Goal: Task Accomplishment & Management: Use online tool/utility

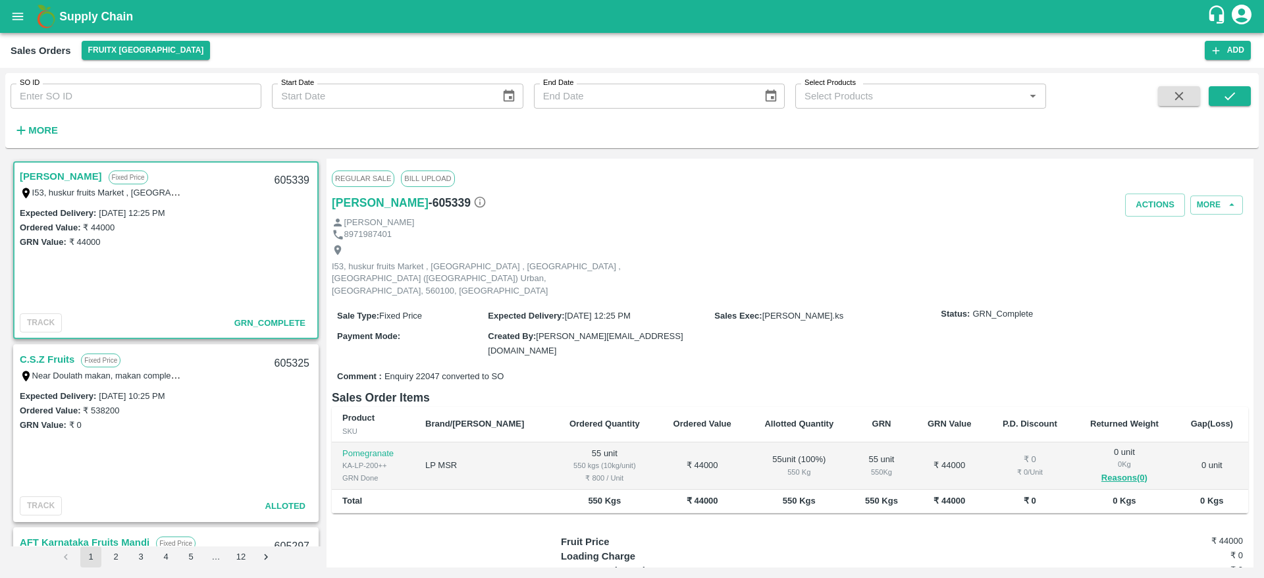
click at [49, 365] on link "C.S.Z Fruits" at bounding box center [47, 359] width 55 height 17
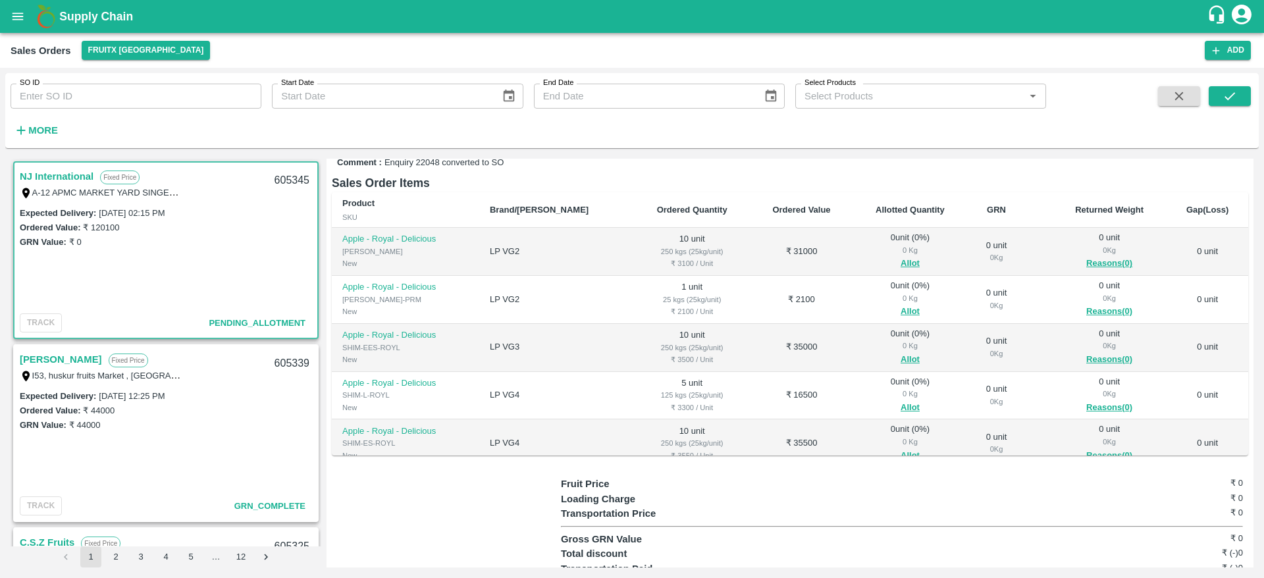
scroll to position [180, 0]
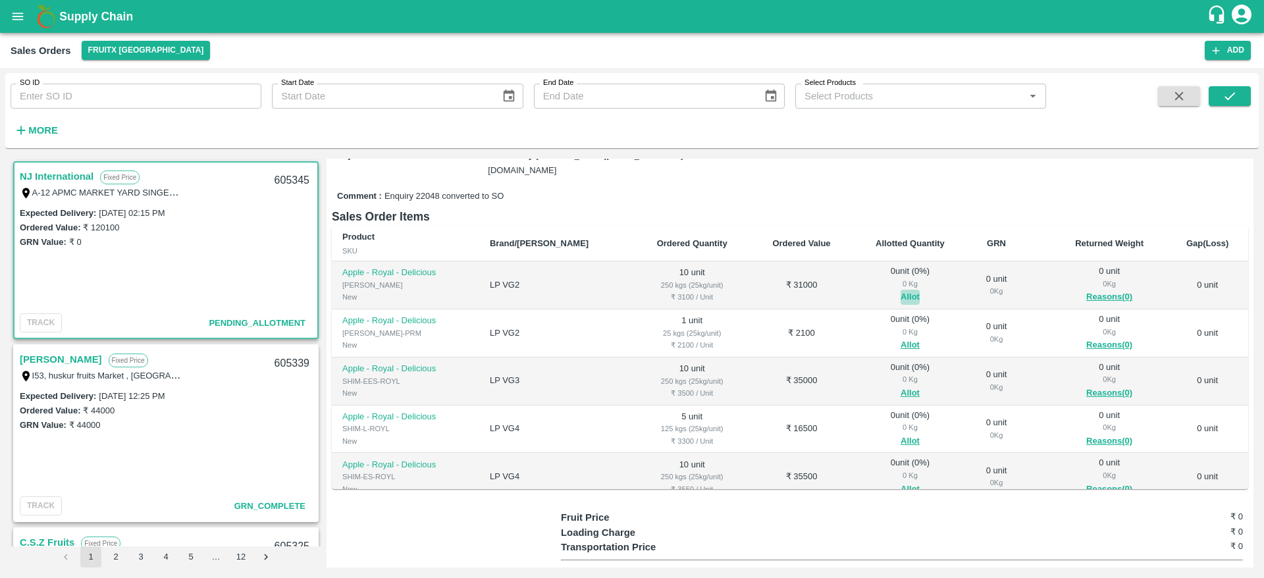
click at [901, 290] on button "Allot" at bounding box center [910, 297] width 19 height 15
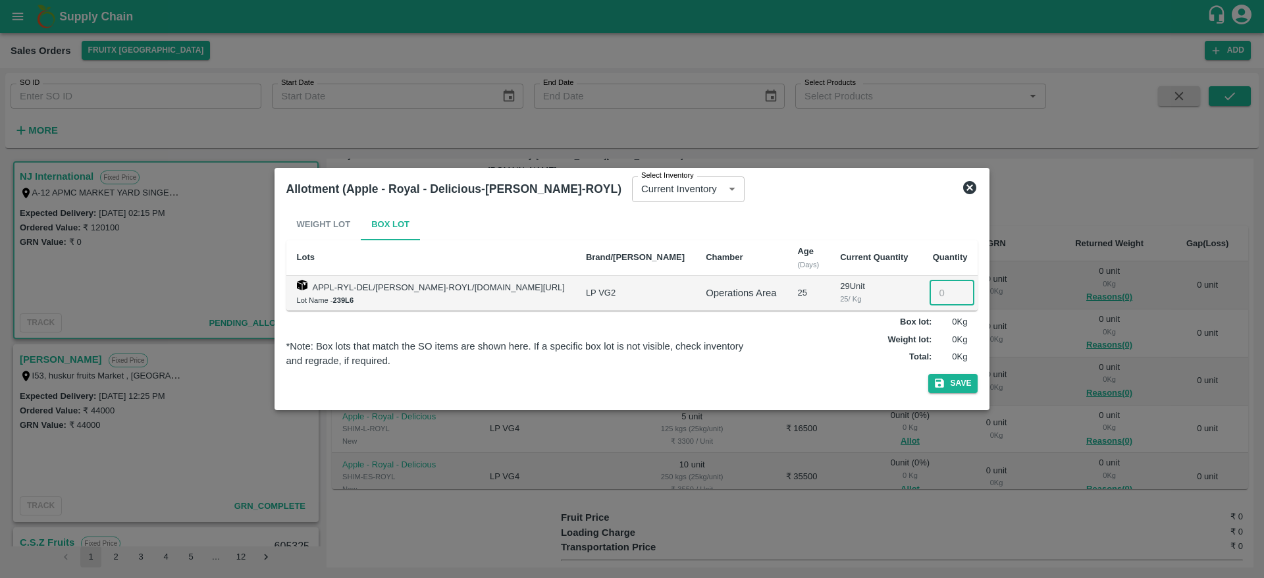
click at [930, 290] on input "number" at bounding box center [952, 293] width 45 height 25
type input "10"
click at [928, 374] on button "Save" at bounding box center [953, 383] width 50 height 19
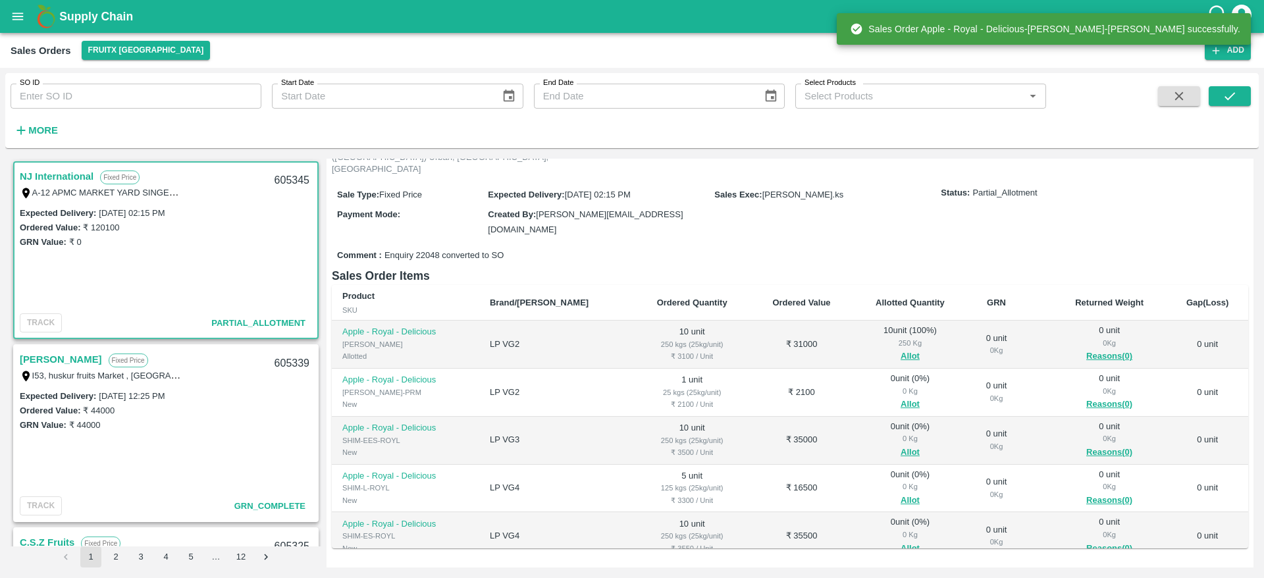
scroll to position [128, 0]
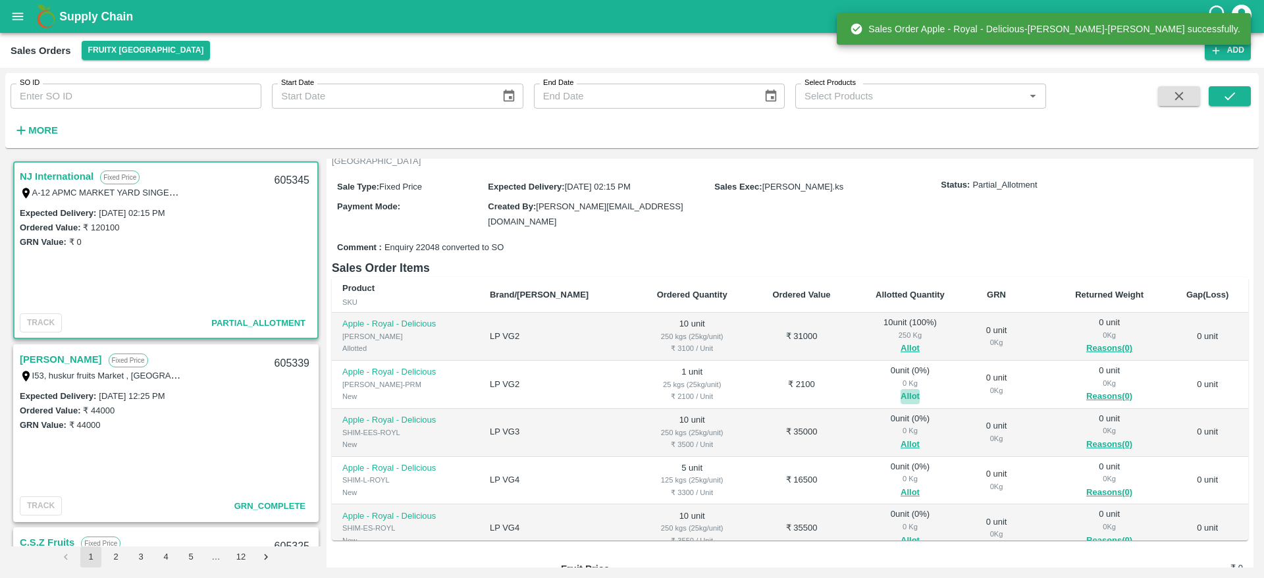
click at [901, 389] on button "Allot" at bounding box center [910, 396] width 19 height 15
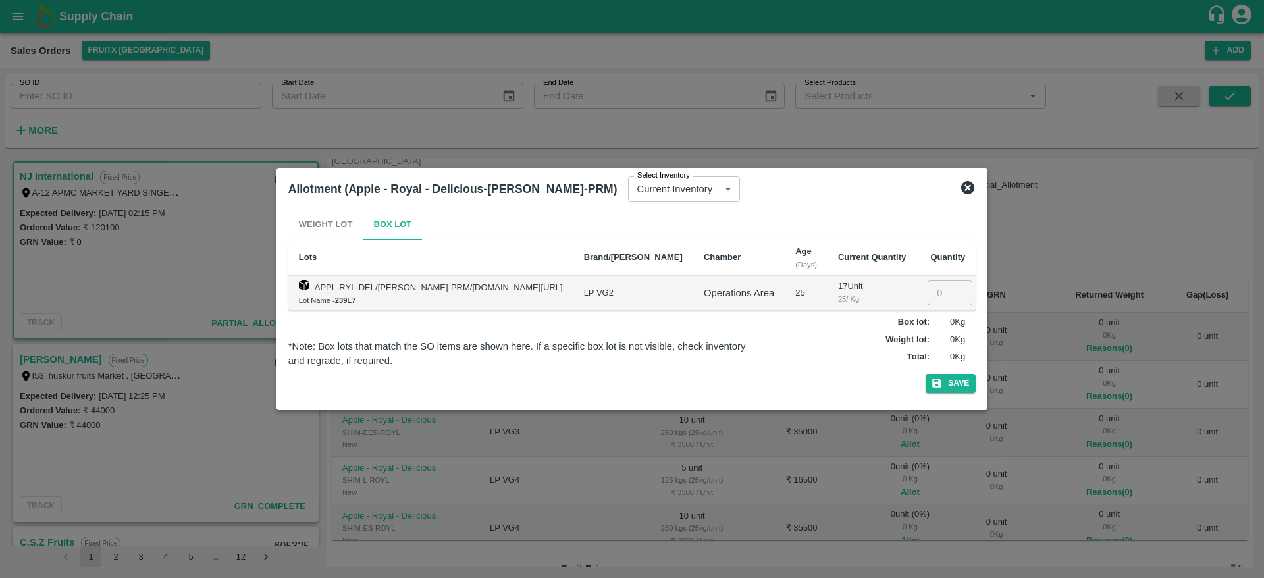
click at [929, 286] on input "number" at bounding box center [950, 293] width 45 height 25
type input "1"
click at [926, 374] on button "Save" at bounding box center [951, 383] width 50 height 19
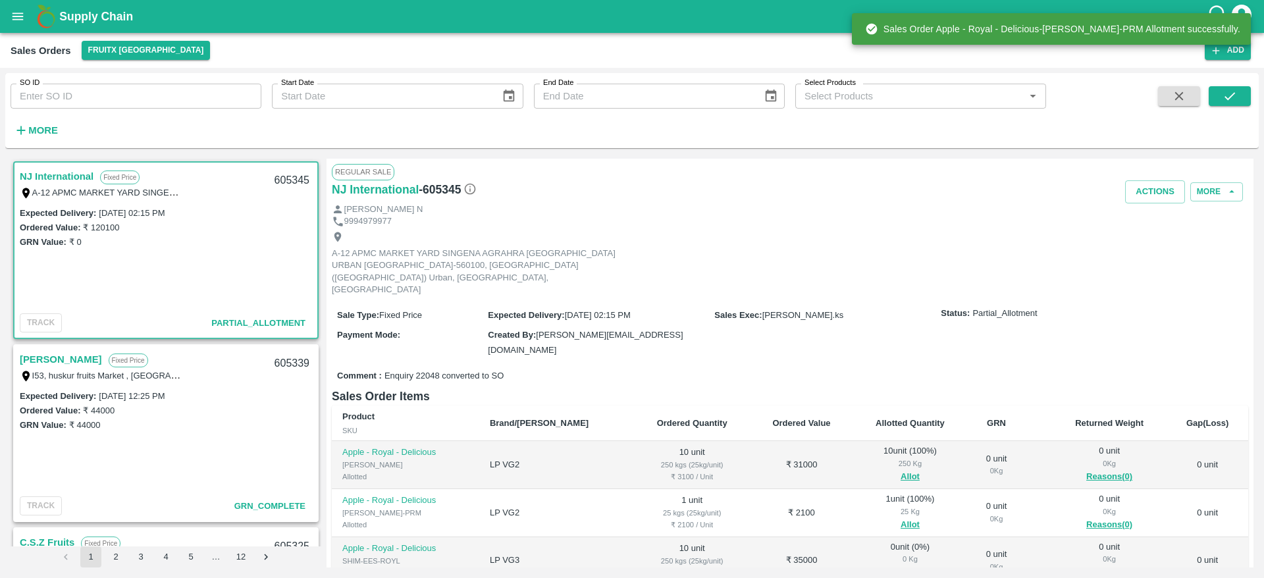
scroll to position [35, 0]
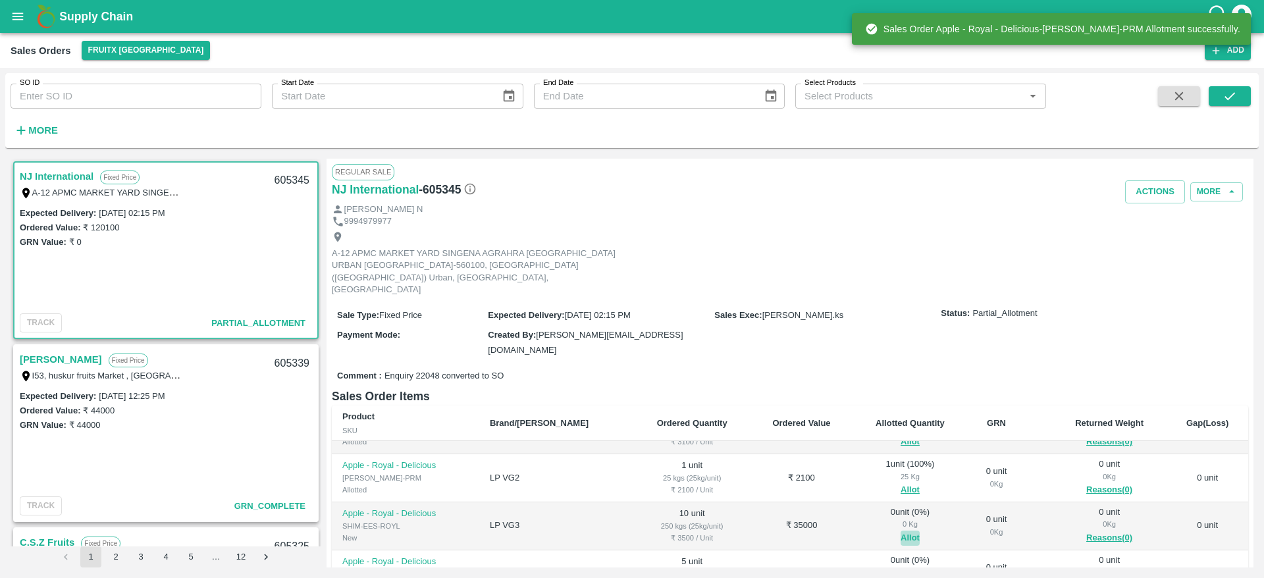
click at [901, 531] on button "Allot" at bounding box center [910, 538] width 19 height 15
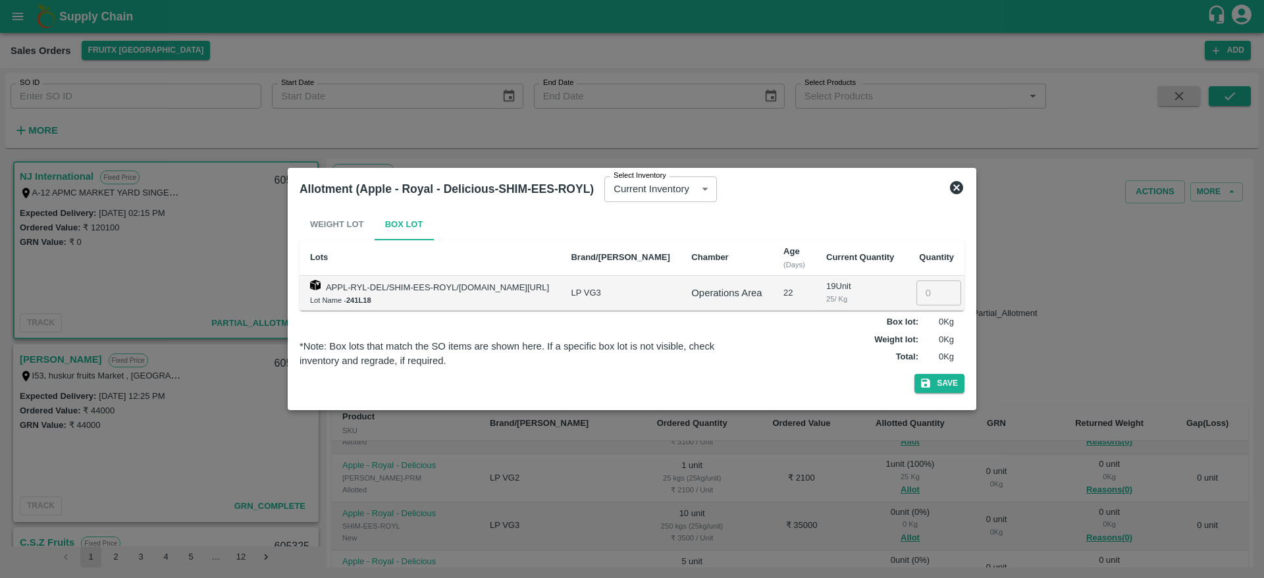
click at [929, 292] on input "number" at bounding box center [939, 293] width 45 height 25
type input "10"
click at [915, 374] on button "Save" at bounding box center [940, 383] width 50 height 19
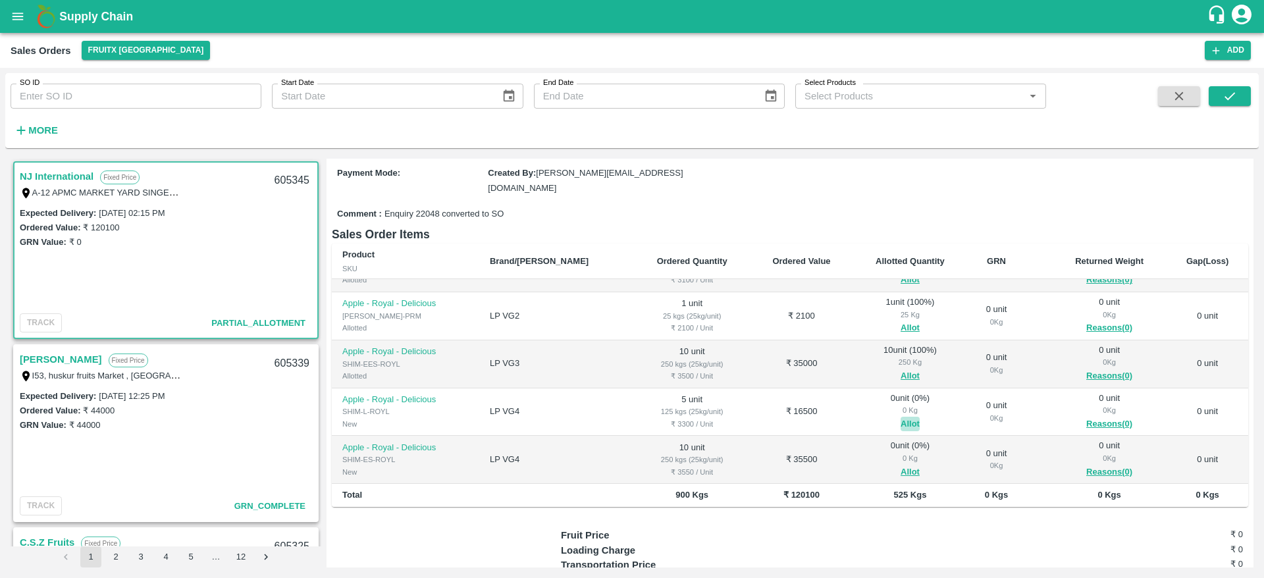
click at [901, 417] on button "Allot" at bounding box center [910, 424] width 19 height 15
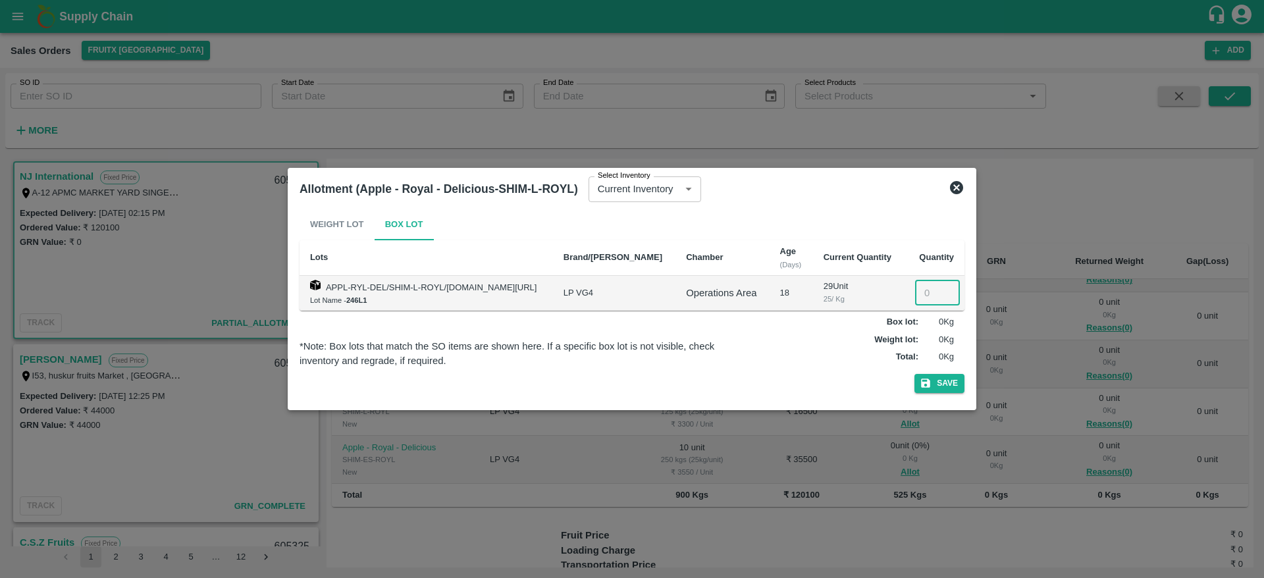
click at [930, 303] on input "number" at bounding box center [937, 293] width 45 height 25
type input "5"
click at [915, 374] on button "Save" at bounding box center [940, 383] width 50 height 19
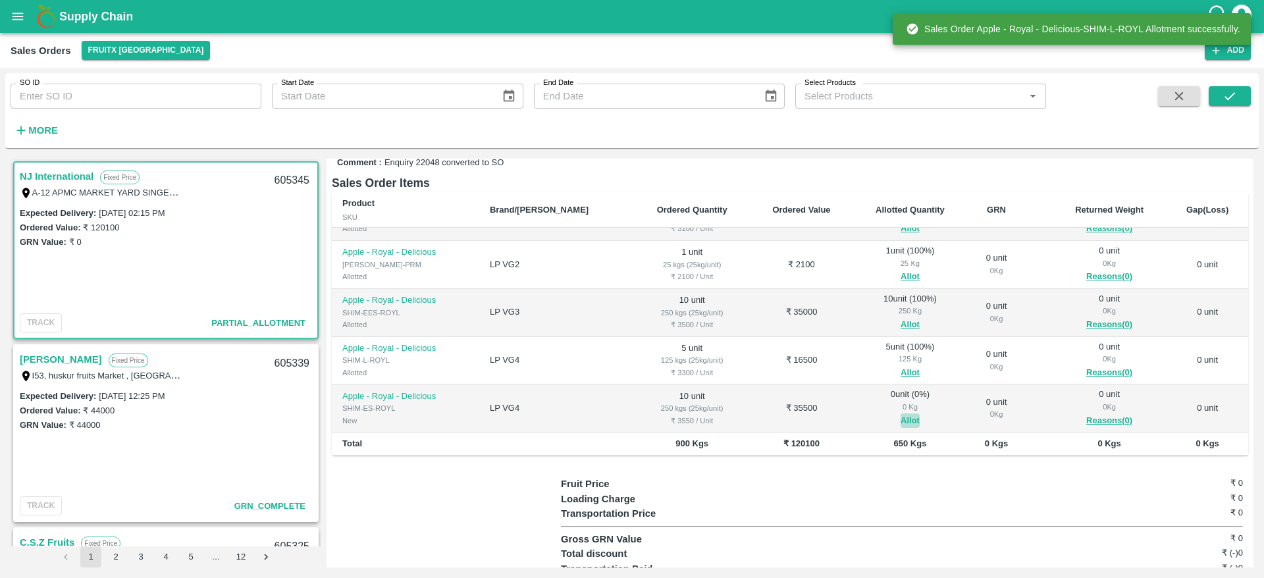
click at [901, 414] on button "Allot" at bounding box center [910, 421] width 19 height 15
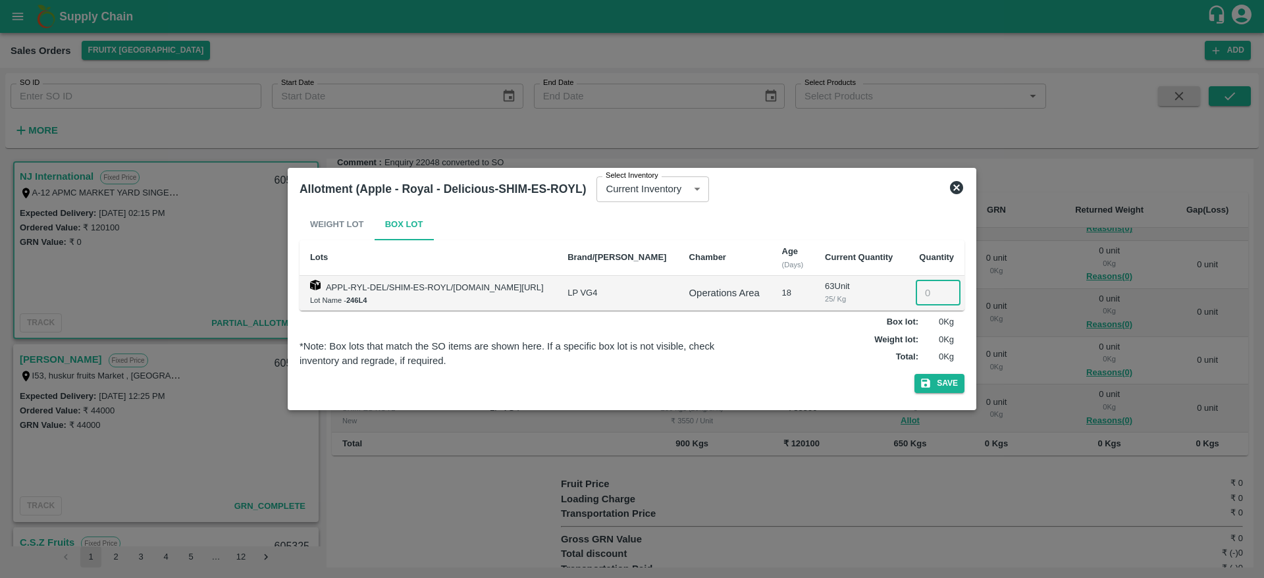
click at [923, 298] on input "number" at bounding box center [938, 293] width 45 height 25
type input "10"
click at [915, 374] on button "Save" at bounding box center [940, 383] width 50 height 19
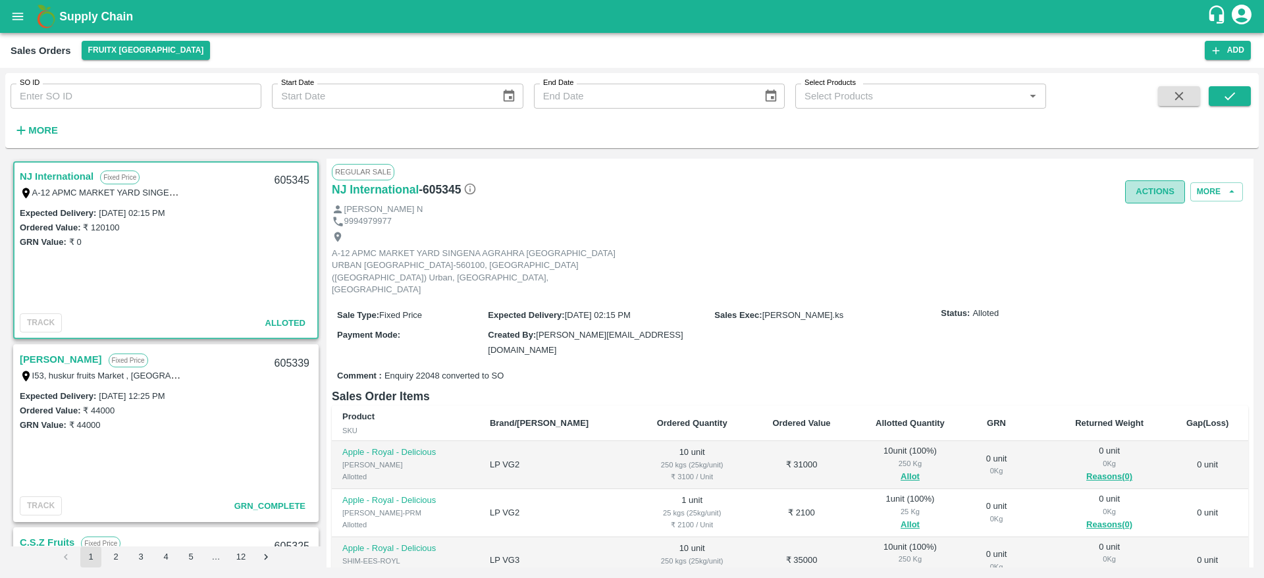
click at [1133, 190] on button "Actions" at bounding box center [1155, 191] width 60 height 23
click at [918, 318] on div at bounding box center [632, 289] width 1264 height 578
click at [1152, 194] on button "Actions" at bounding box center [1155, 191] width 60 height 23
click at [1156, 247] on li "Deliver" at bounding box center [1184, 242] width 139 height 22
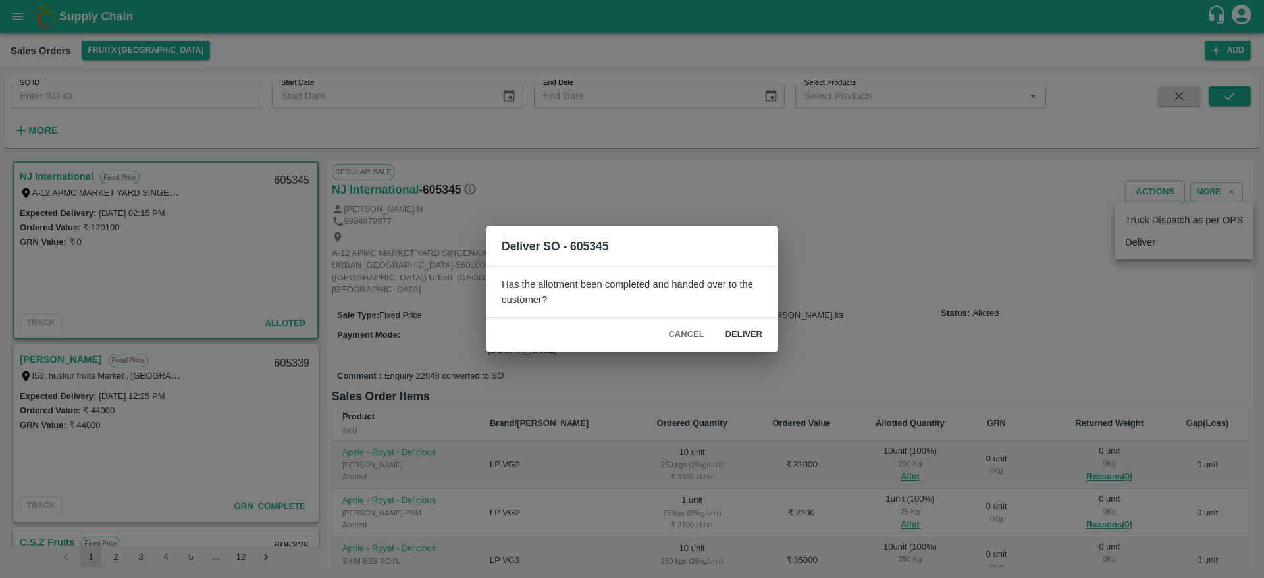
click at [757, 329] on button "Deliver" at bounding box center [744, 334] width 58 height 23
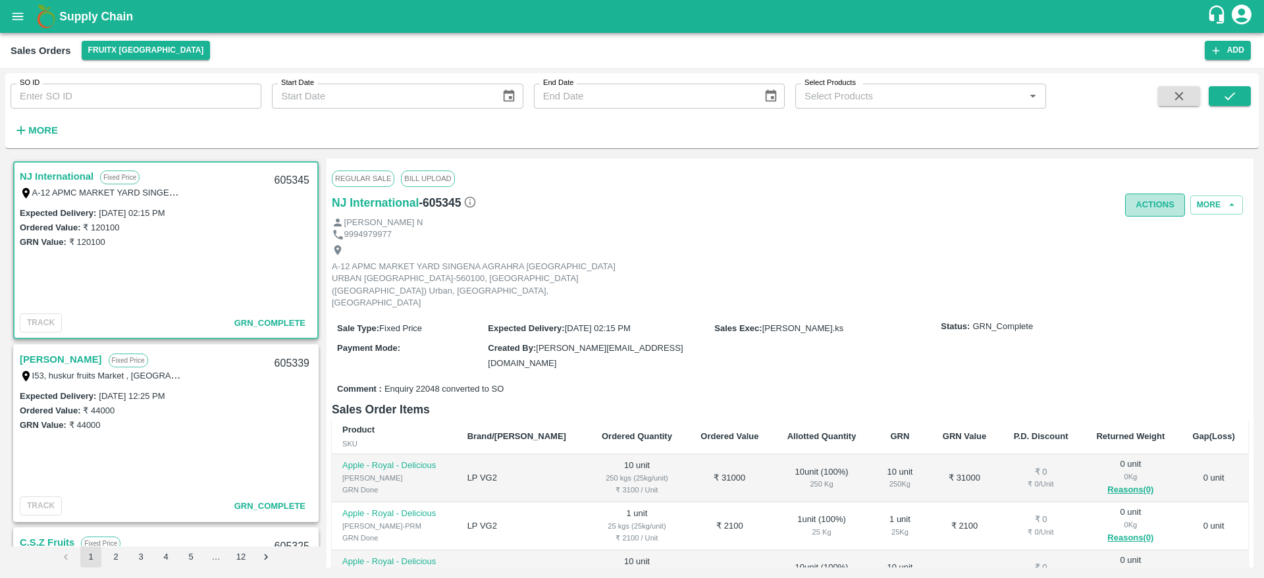
click at [1130, 210] on button "Actions" at bounding box center [1155, 205] width 60 height 23
click at [1137, 238] on li "Truck Dispatch as per OPS" at bounding box center [1184, 233] width 139 height 22
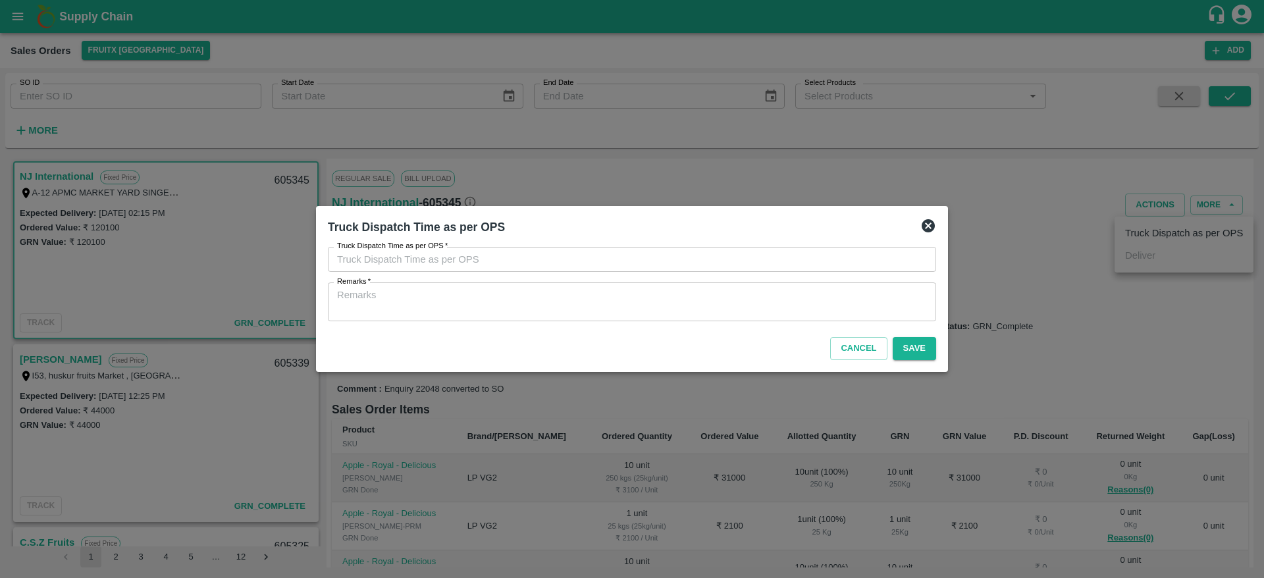
type input "20/09/2025 02:06 PM"
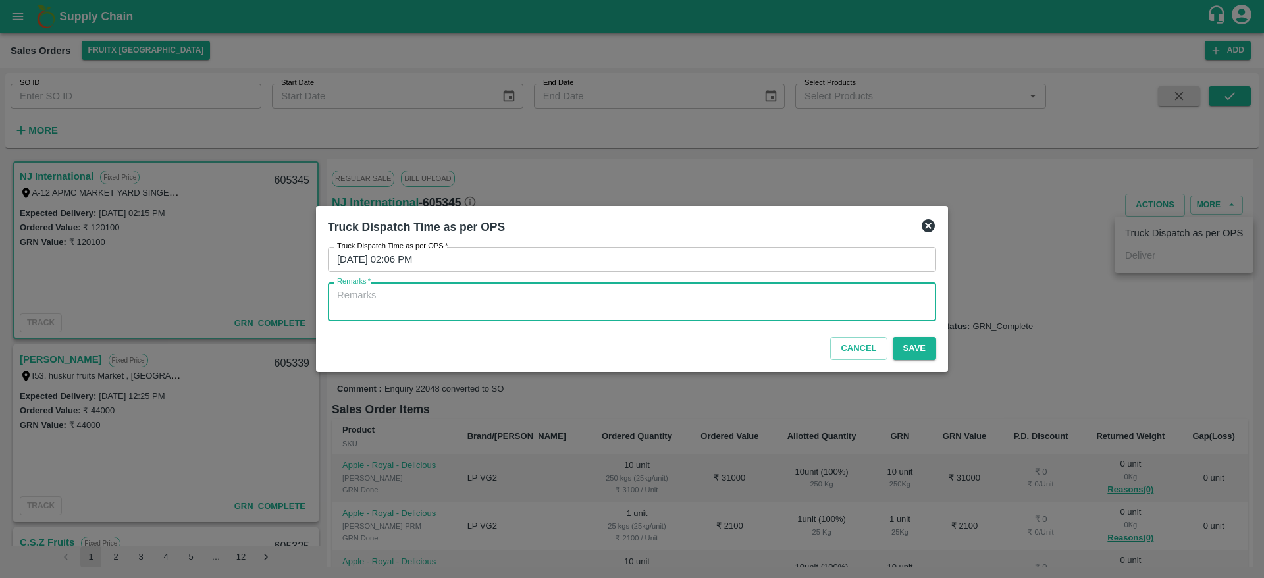
click at [784, 290] on textarea "Remarks   *" at bounding box center [632, 302] width 590 height 28
type textarea "OTD"
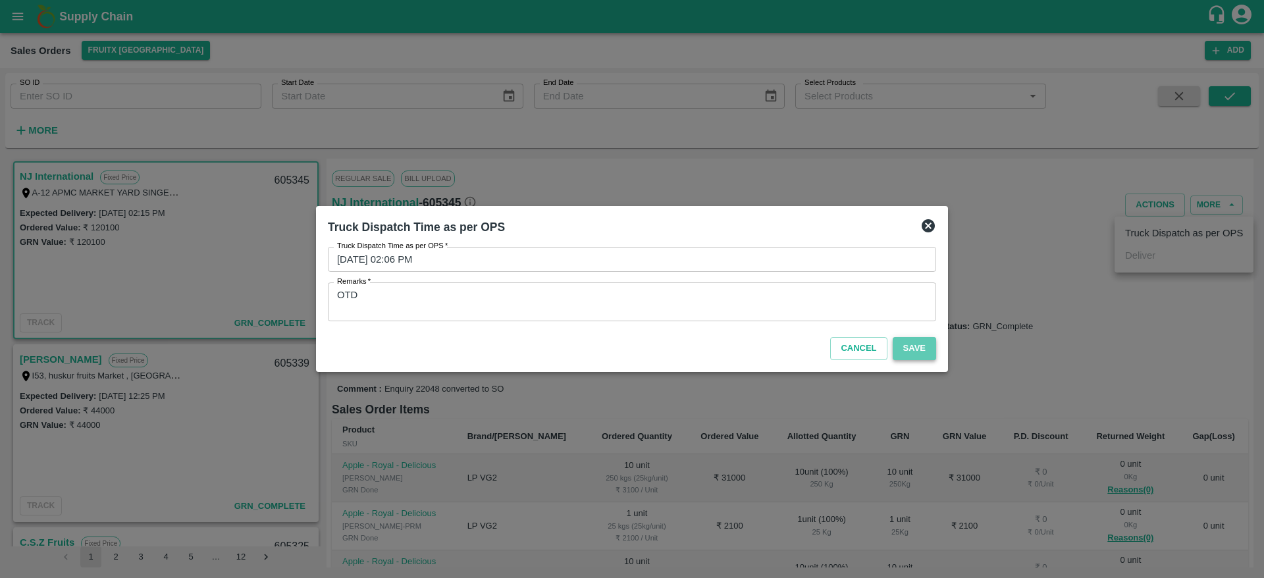
click at [905, 347] on button "Save" at bounding box center [914, 348] width 43 height 23
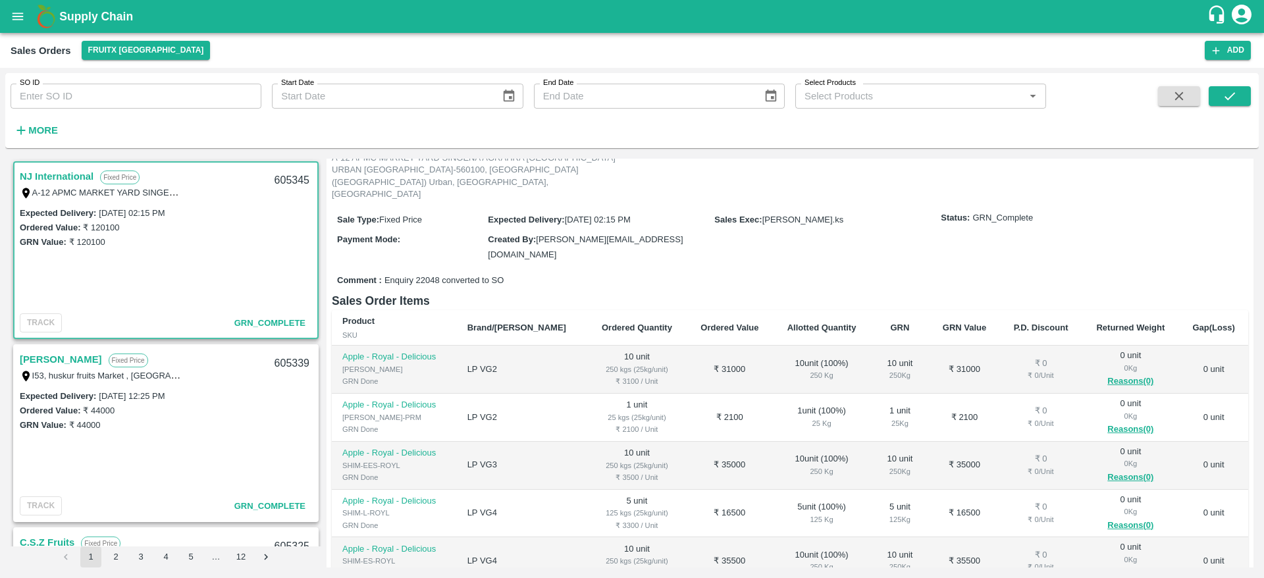
scroll to position [0, 0]
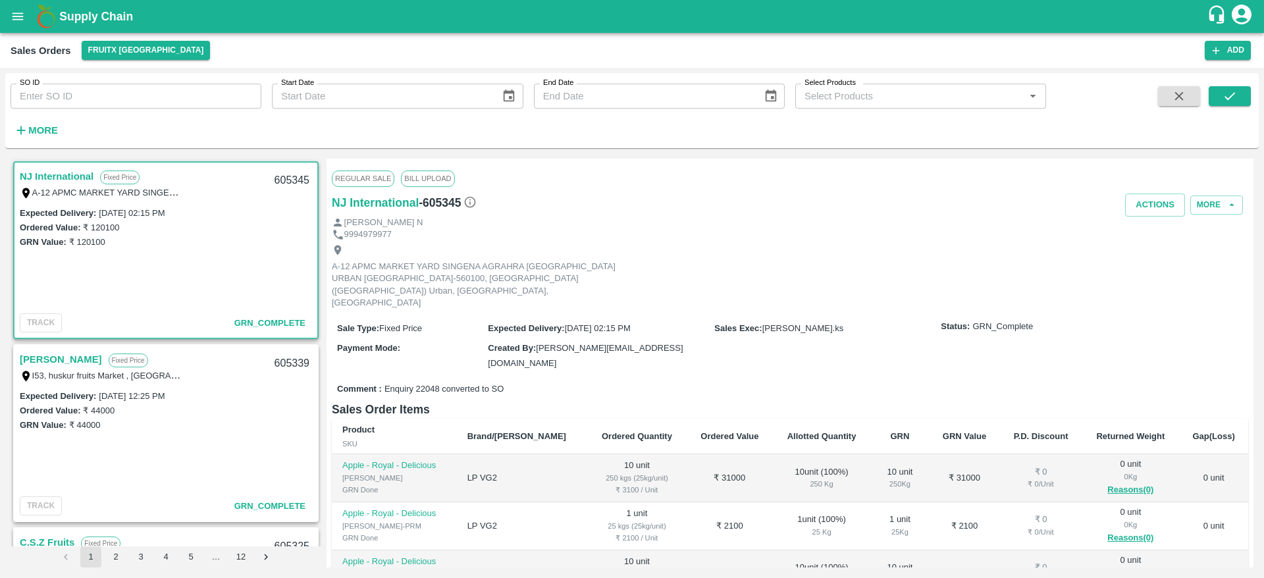
click at [291, 177] on div "605345" at bounding box center [292, 180] width 51 height 31
copy div "605345"
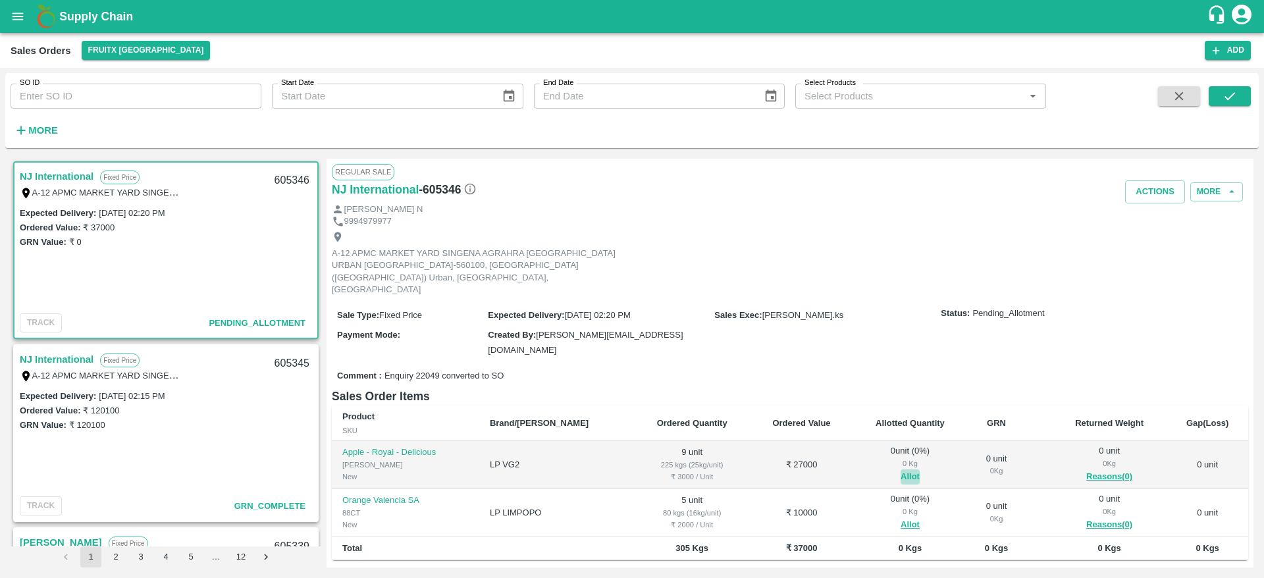
click at [901, 469] on button "Allot" at bounding box center [910, 476] width 19 height 15
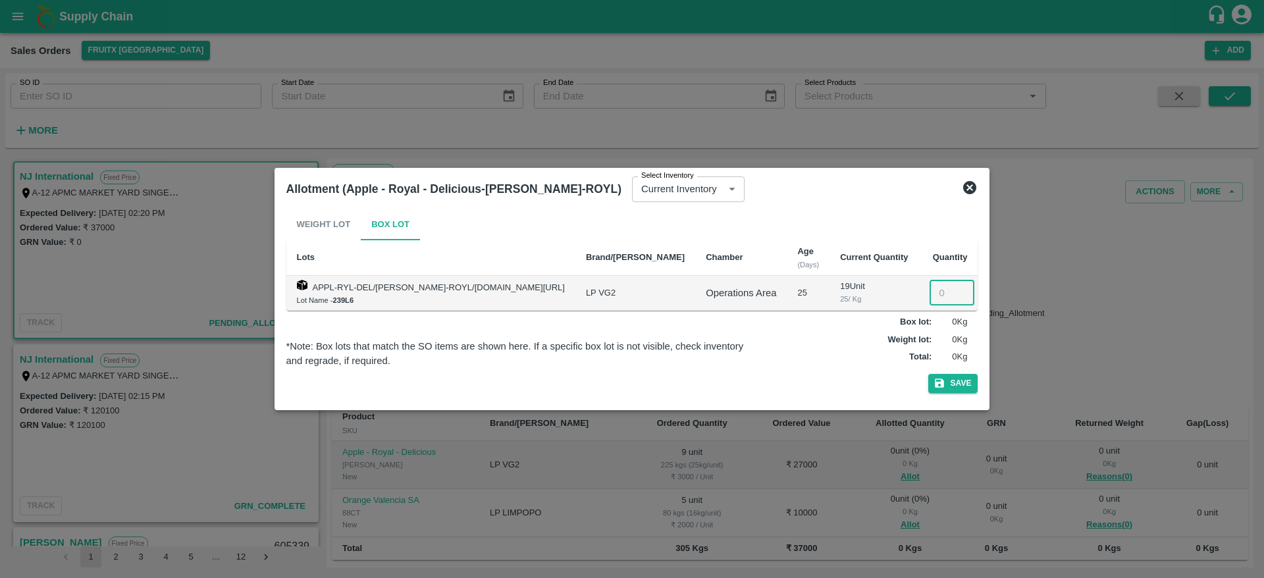
click at [932, 288] on input "number" at bounding box center [952, 293] width 45 height 25
type input "9"
click at [928, 374] on button "Save" at bounding box center [953, 383] width 50 height 19
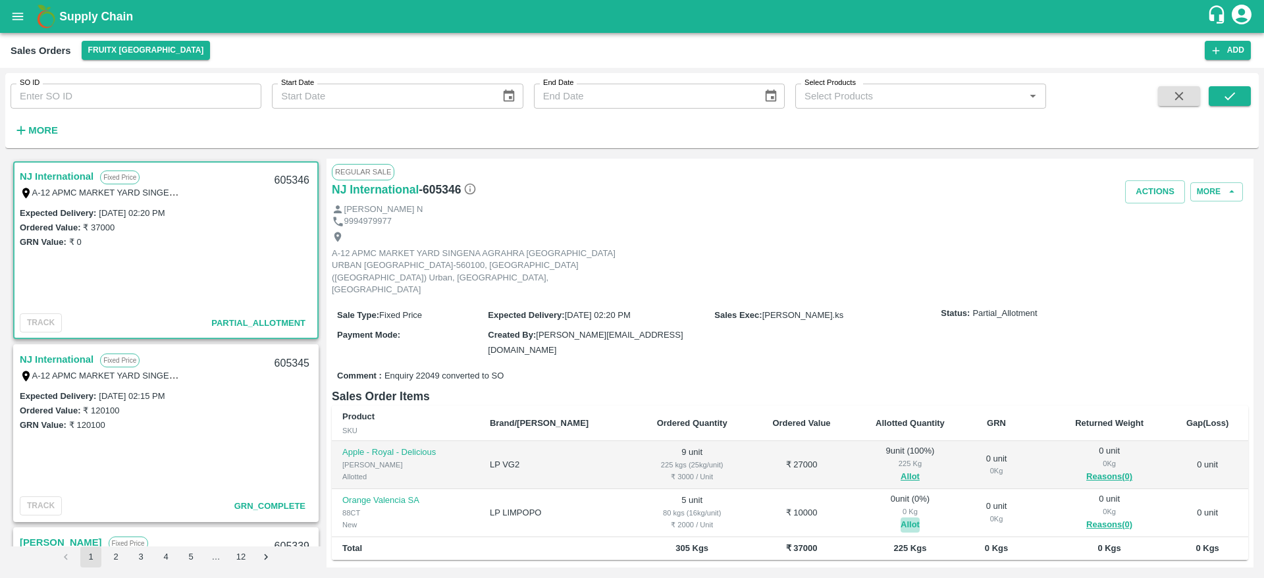
click at [901, 518] on button "Allot" at bounding box center [910, 525] width 19 height 15
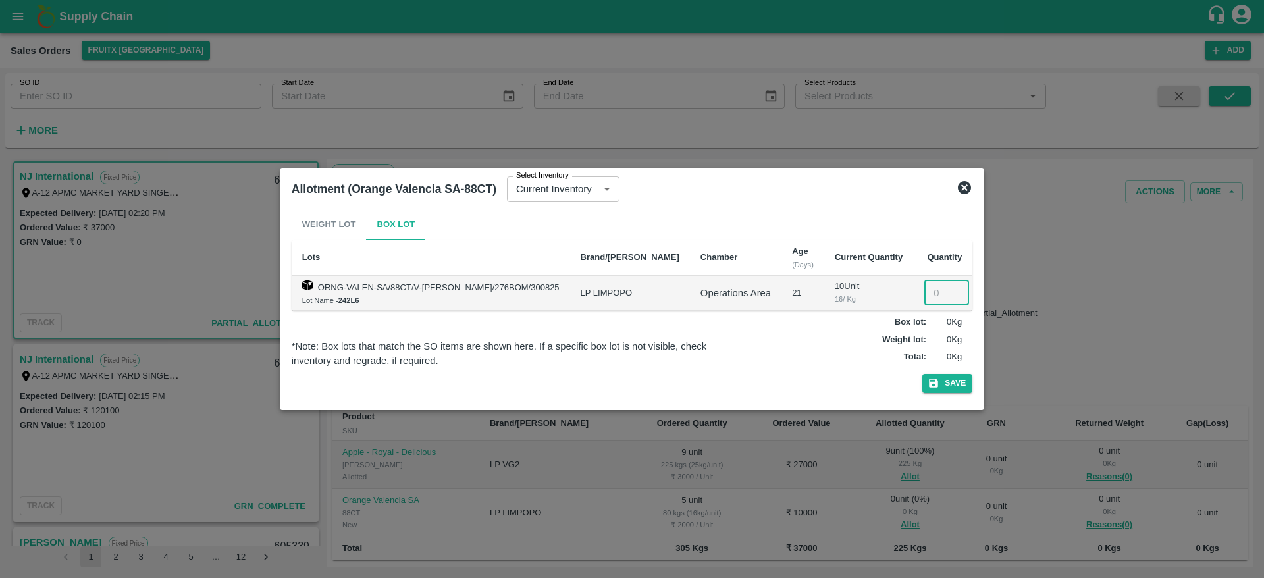
click at [924, 288] on input "number" at bounding box center [946, 293] width 45 height 25
type input "5"
click at [923, 374] on button "Save" at bounding box center [948, 383] width 50 height 19
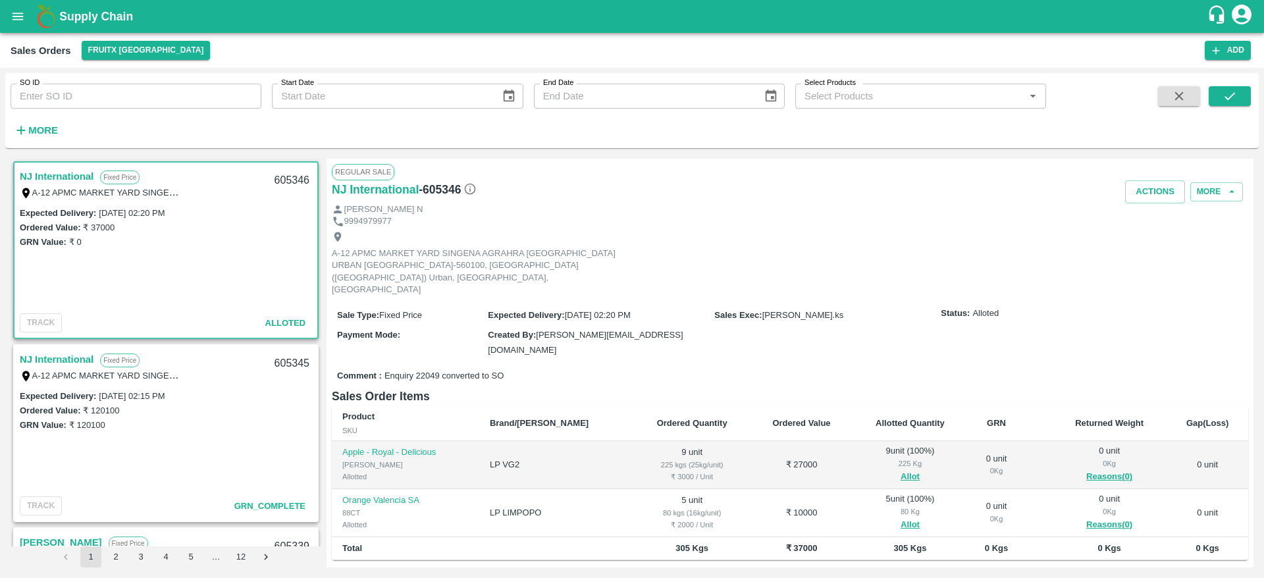
click at [283, 185] on div "605346" at bounding box center [292, 180] width 51 height 31
click at [1142, 190] on button "Actions" at bounding box center [1155, 191] width 60 height 23
click at [1123, 238] on li "Deliver" at bounding box center [1184, 242] width 139 height 22
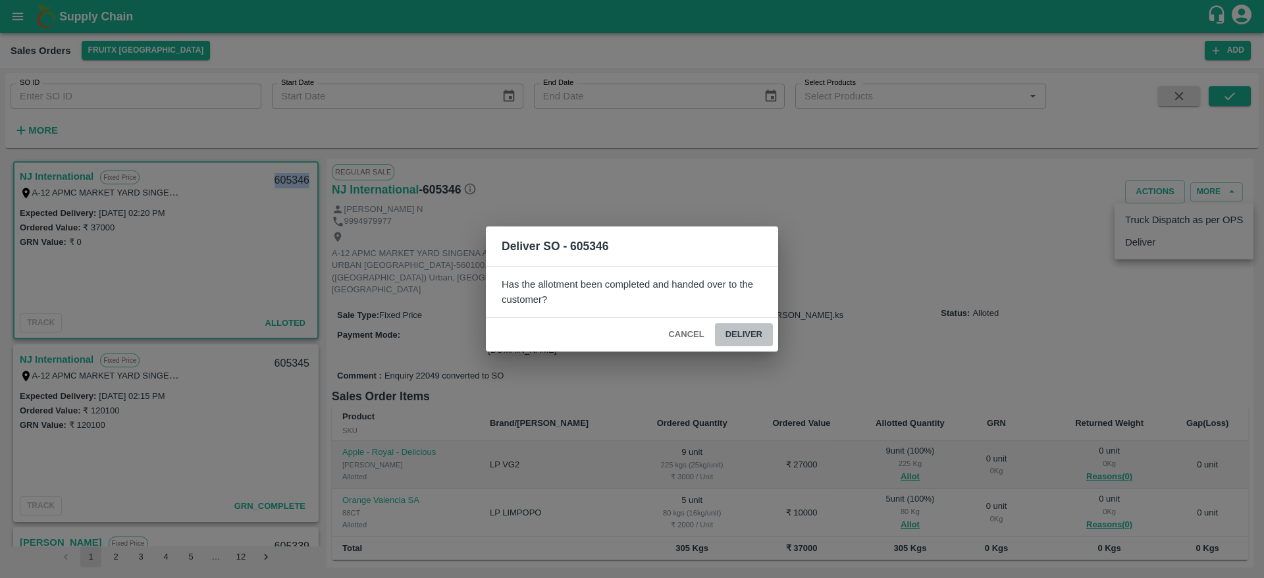
click at [746, 333] on button "Deliver" at bounding box center [744, 334] width 58 height 23
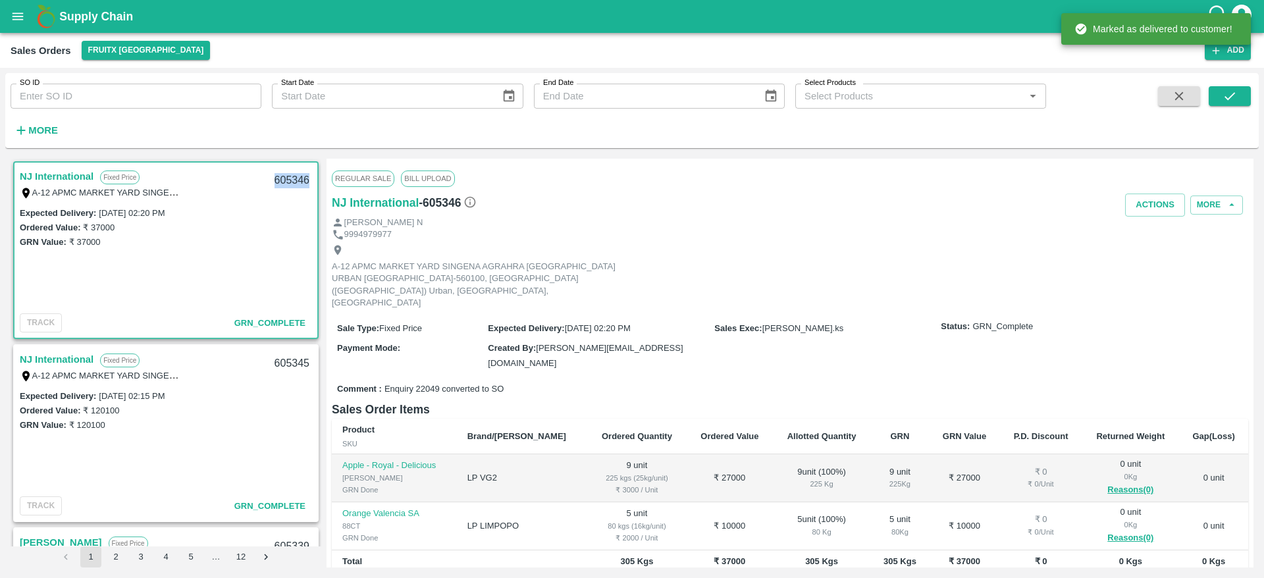
click at [285, 173] on div "605346" at bounding box center [292, 180] width 51 height 31
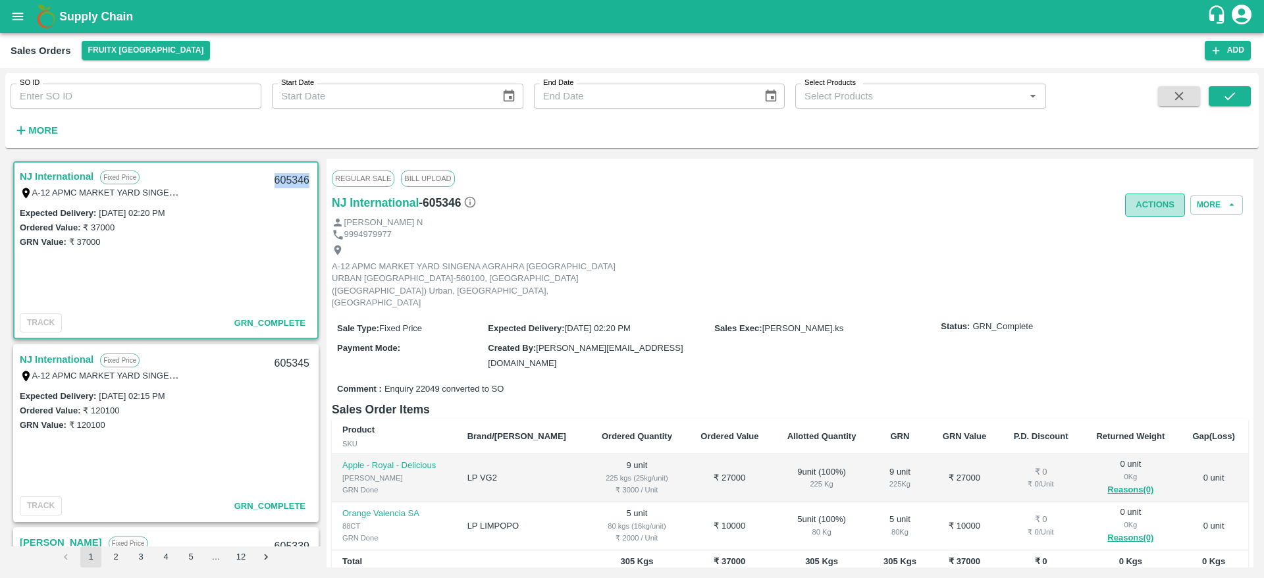
click at [1153, 211] on button "Actions" at bounding box center [1155, 205] width 60 height 23
click at [1149, 220] on ul "Truck Dispatch as per OPS Deliver" at bounding box center [1184, 245] width 139 height 56
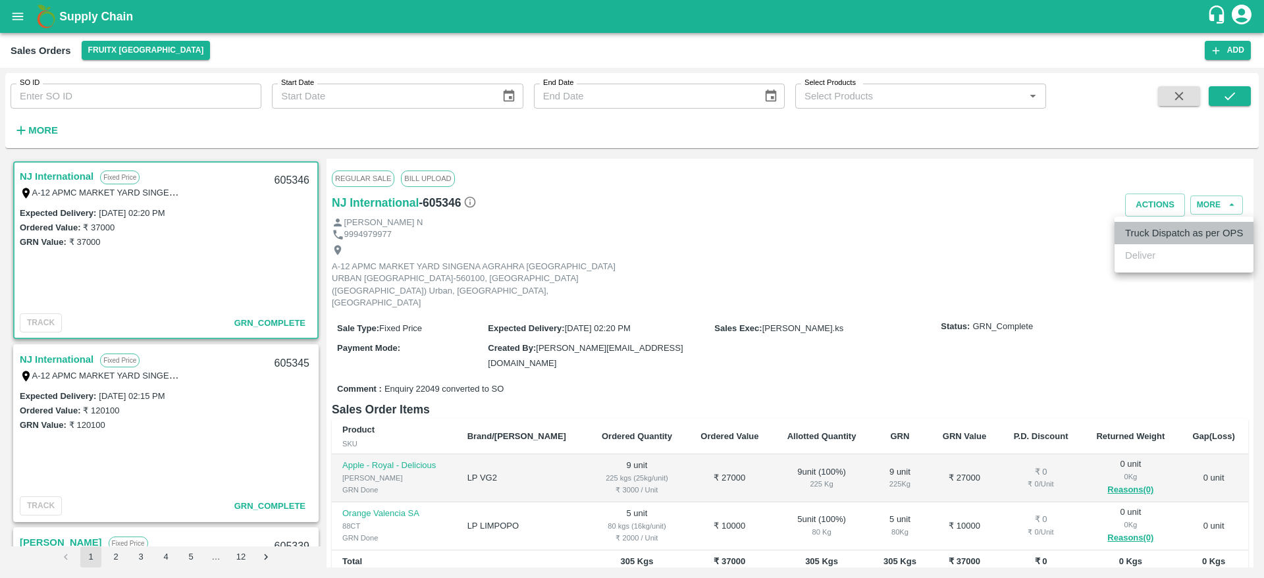
click at [1149, 227] on li "Truck Dispatch as per OPS" at bounding box center [1184, 233] width 139 height 22
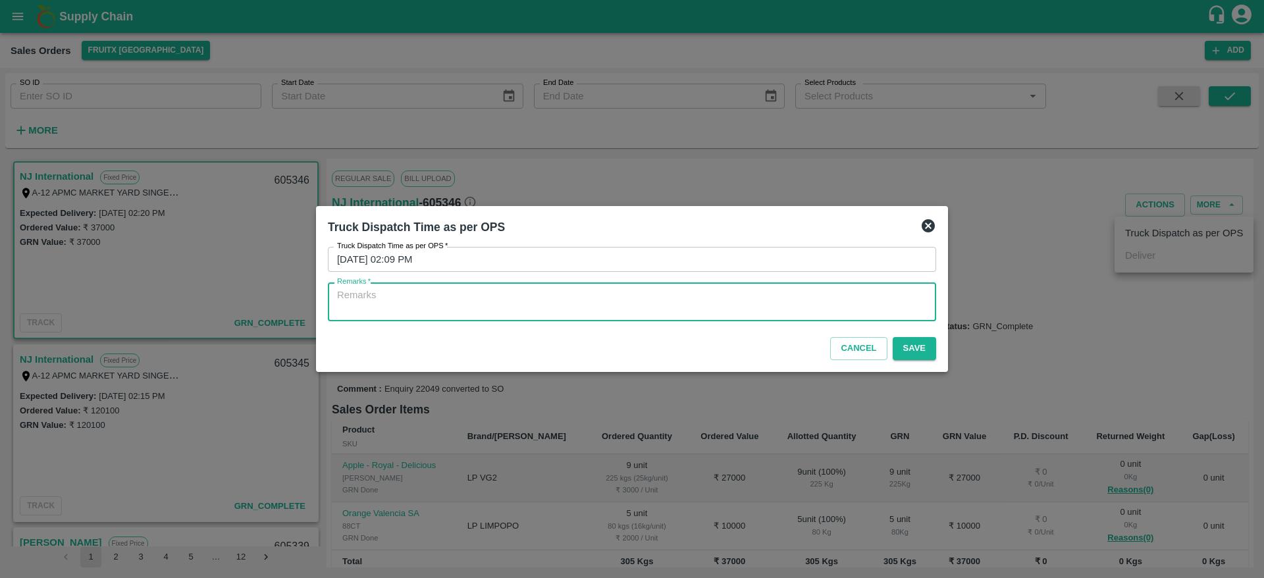
click at [736, 296] on textarea "Remarks   *" at bounding box center [632, 302] width 590 height 28
type textarea "OTD"
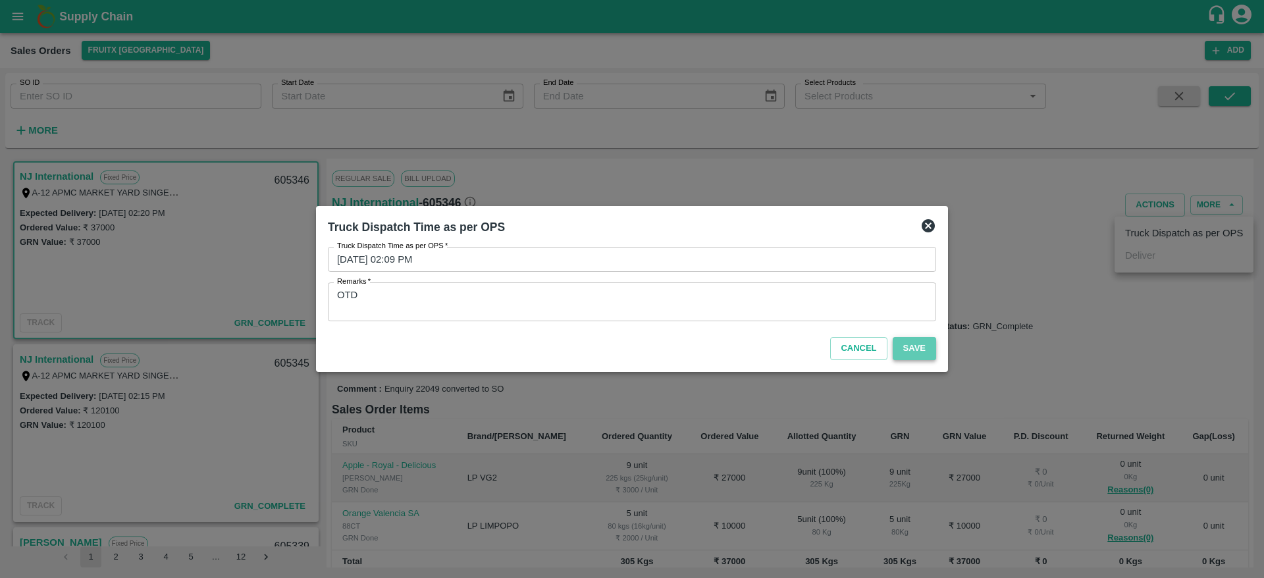
click at [932, 346] on button "Save" at bounding box center [914, 348] width 43 height 23
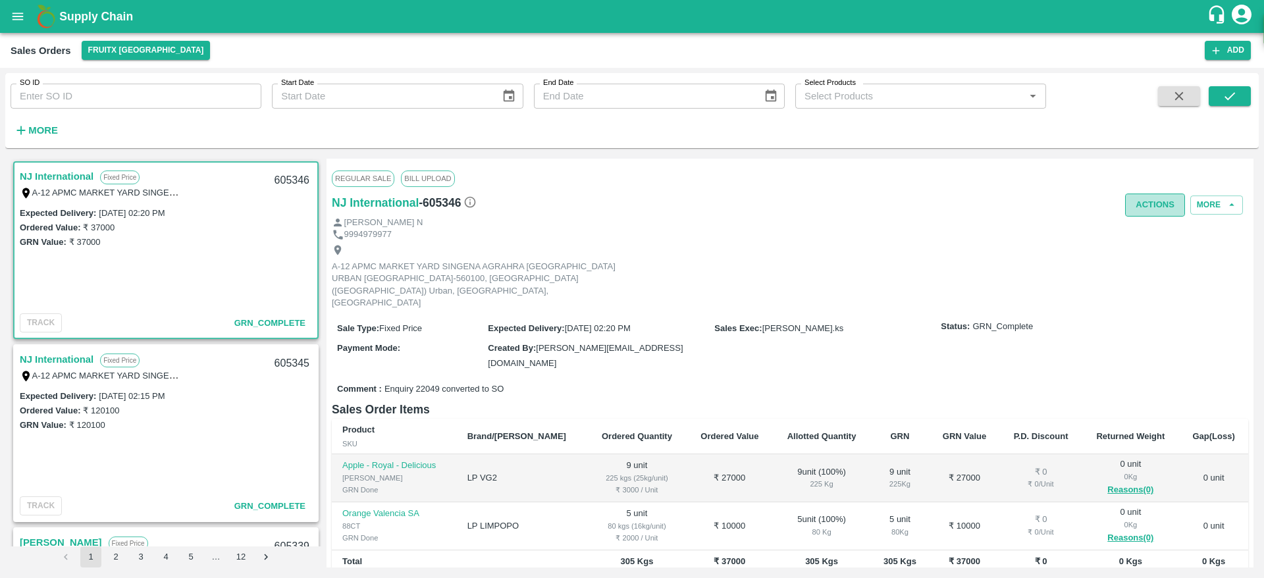
click at [1152, 208] on button "Actions" at bounding box center [1155, 205] width 60 height 23
click at [780, 193] on div at bounding box center [632, 289] width 1264 height 578
